Goal: Find specific page/section: Find specific page/section

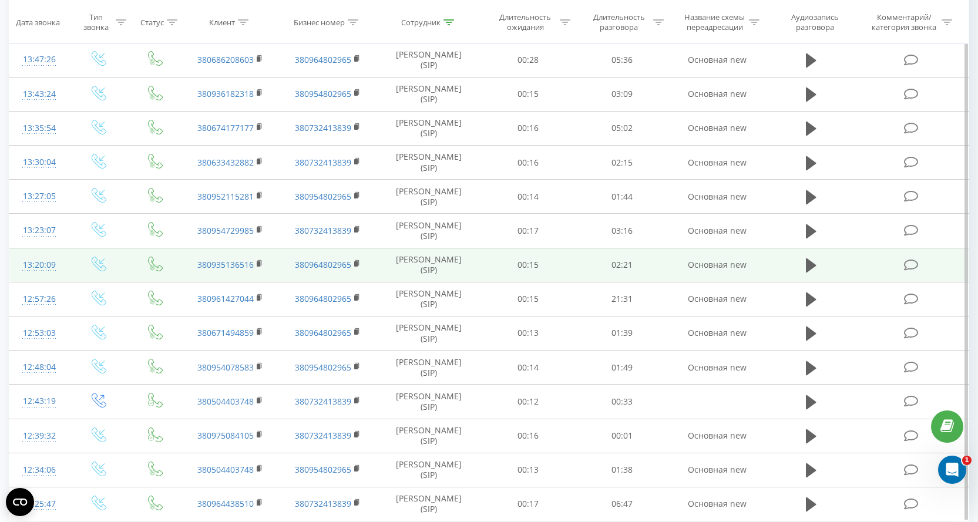
scroll to position [552, 0]
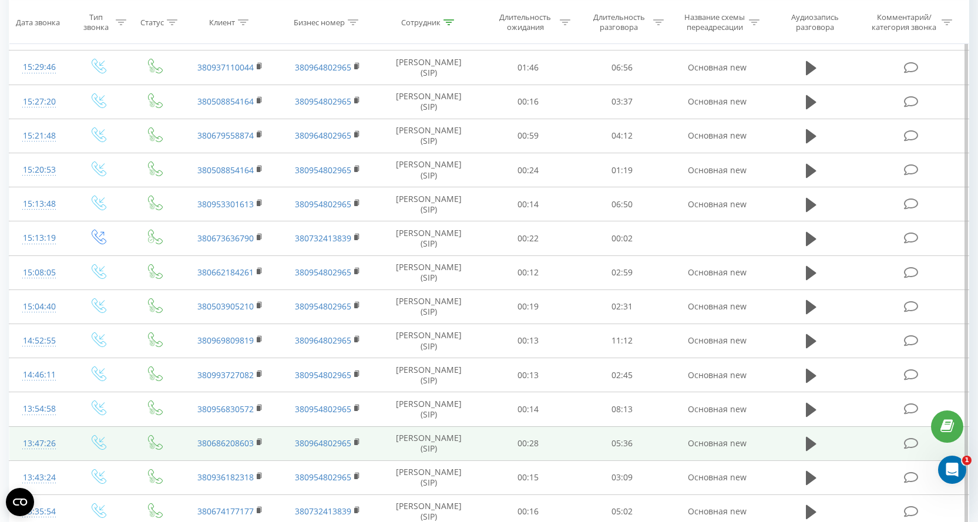
scroll to position [552, 0]
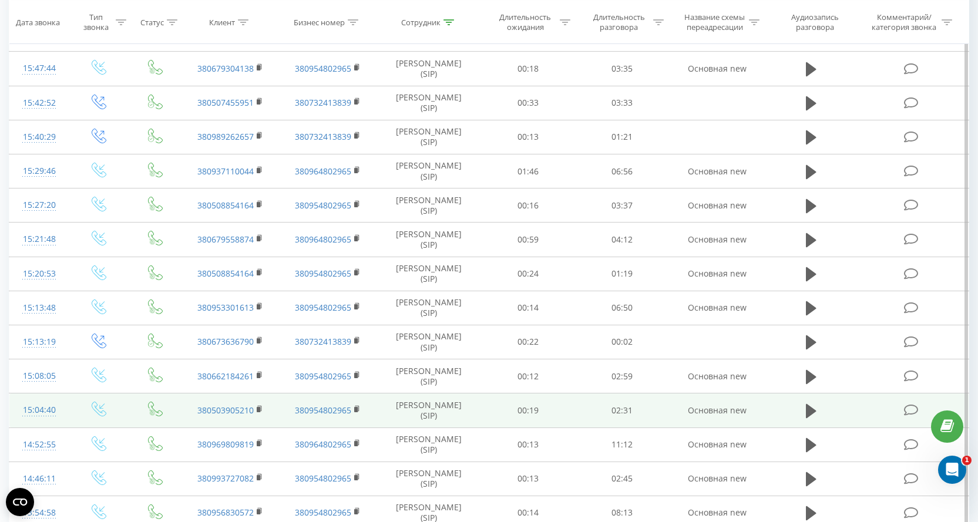
scroll to position [552, 0]
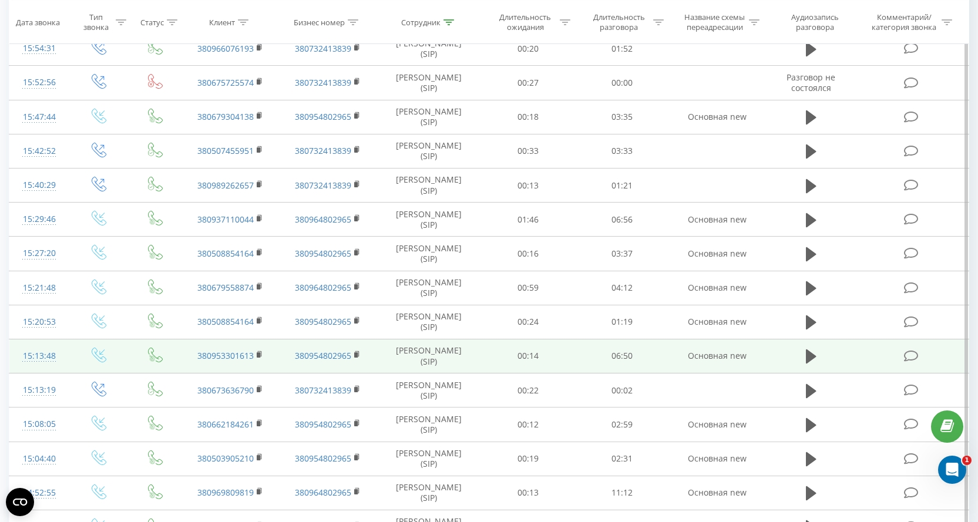
scroll to position [552, 0]
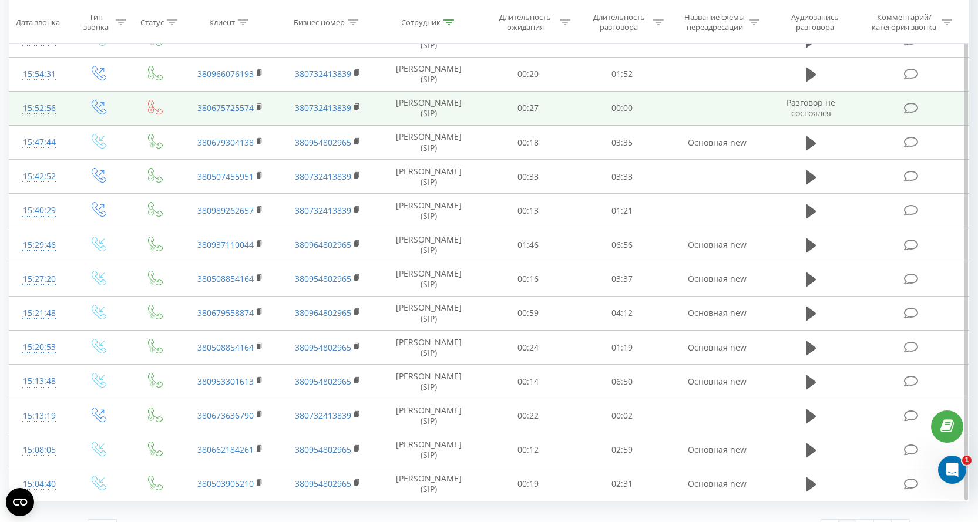
scroll to position [552, 0]
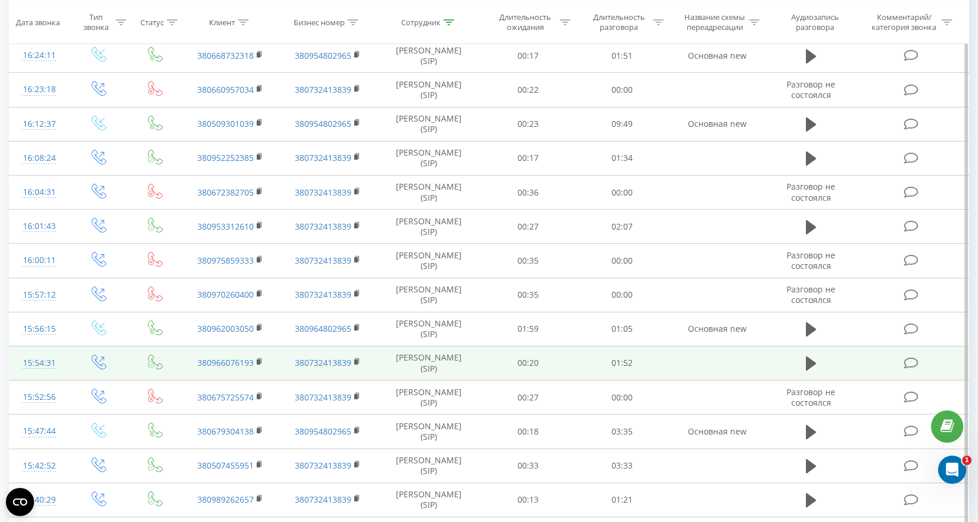
scroll to position [552, 0]
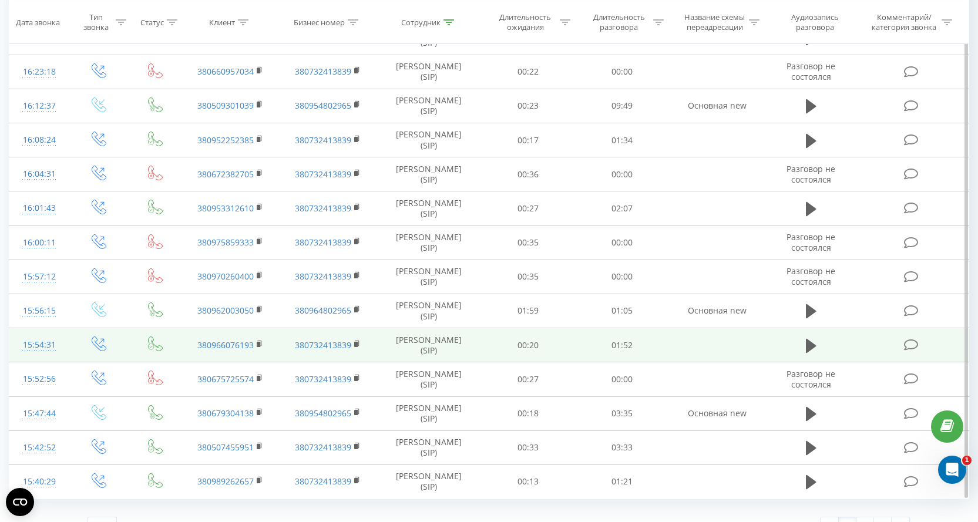
scroll to position [552, 0]
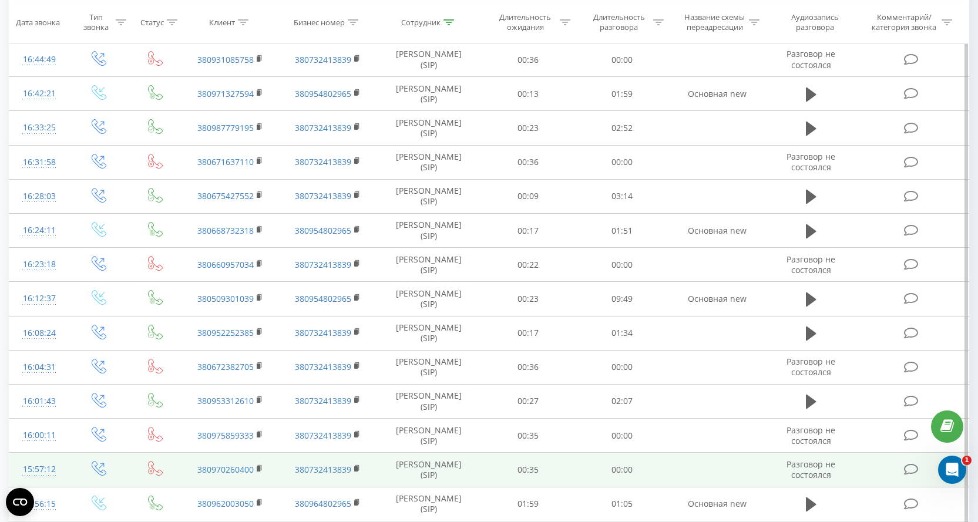
scroll to position [552, 0]
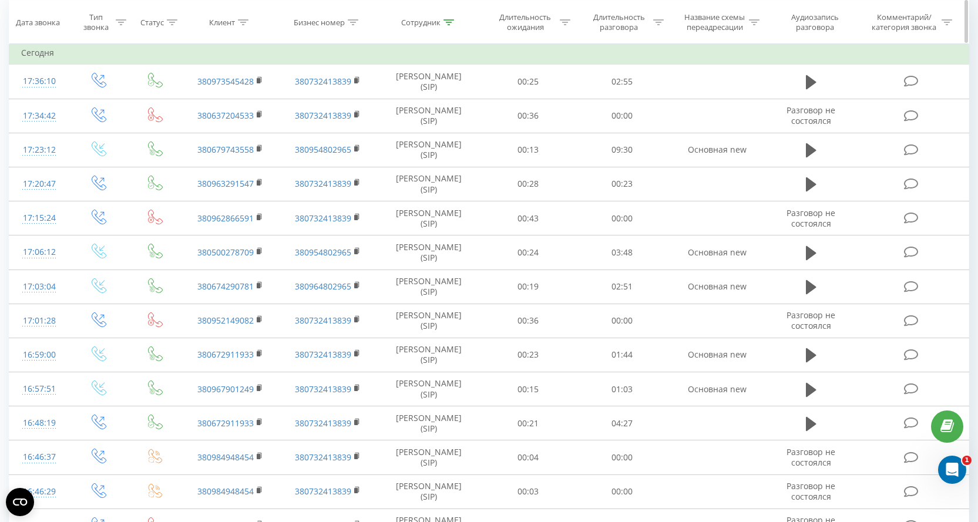
scroll to position [82, 0]
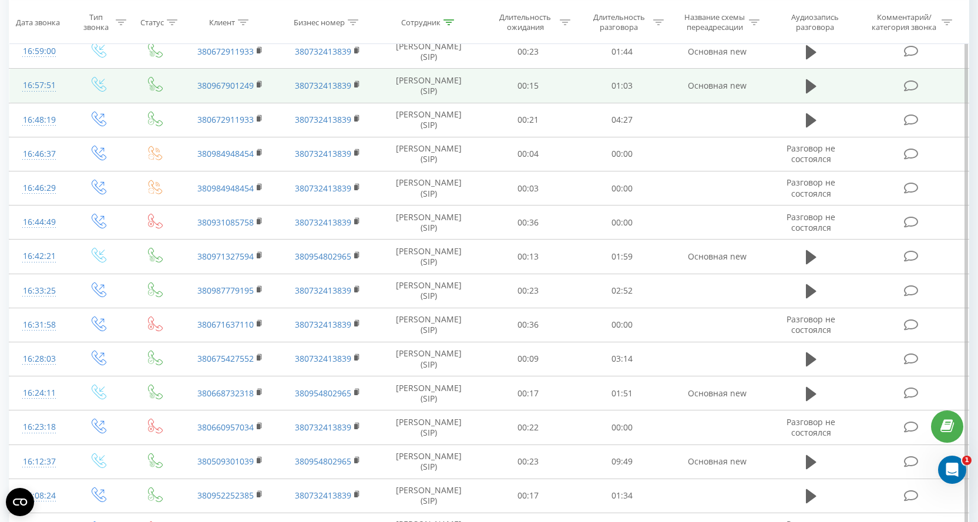
scroll to position [552, 0]
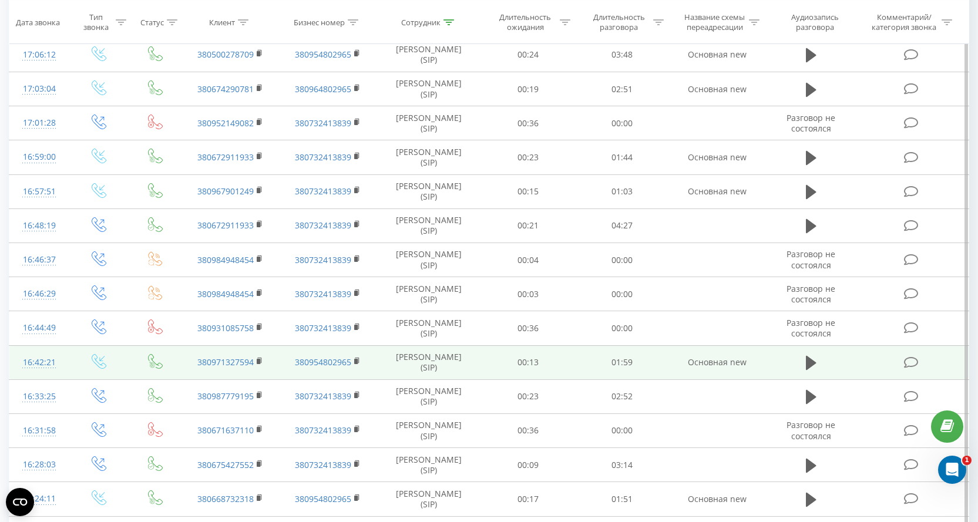
scroll to position [552, 0]
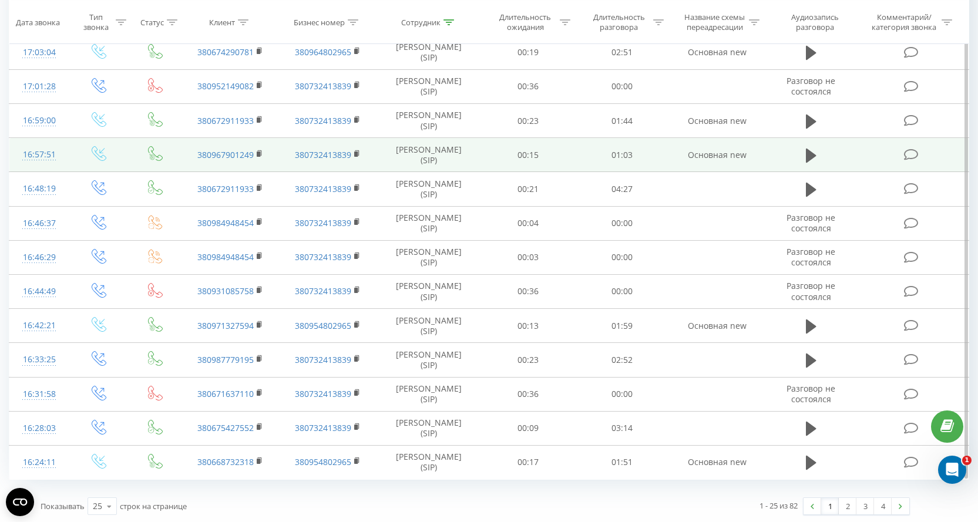
scroll to position [552, 0]
